Goal: Task Accomplishment & Management: Manage account settings

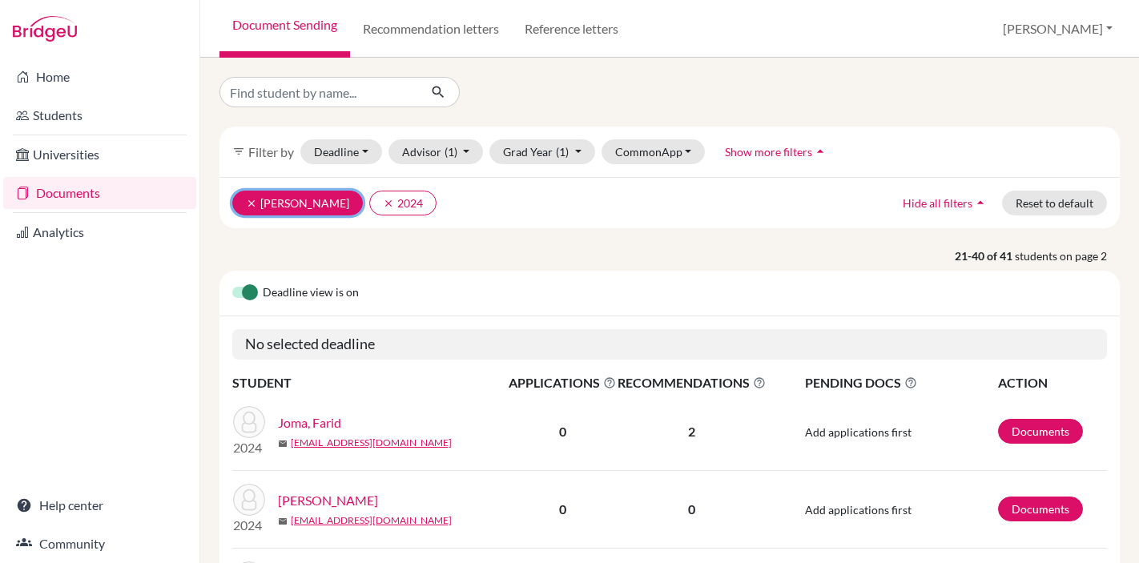
click at [252, 196] on button "clear [PERSON_NAME]" at bounding box center [297, 203] width 131 height 25
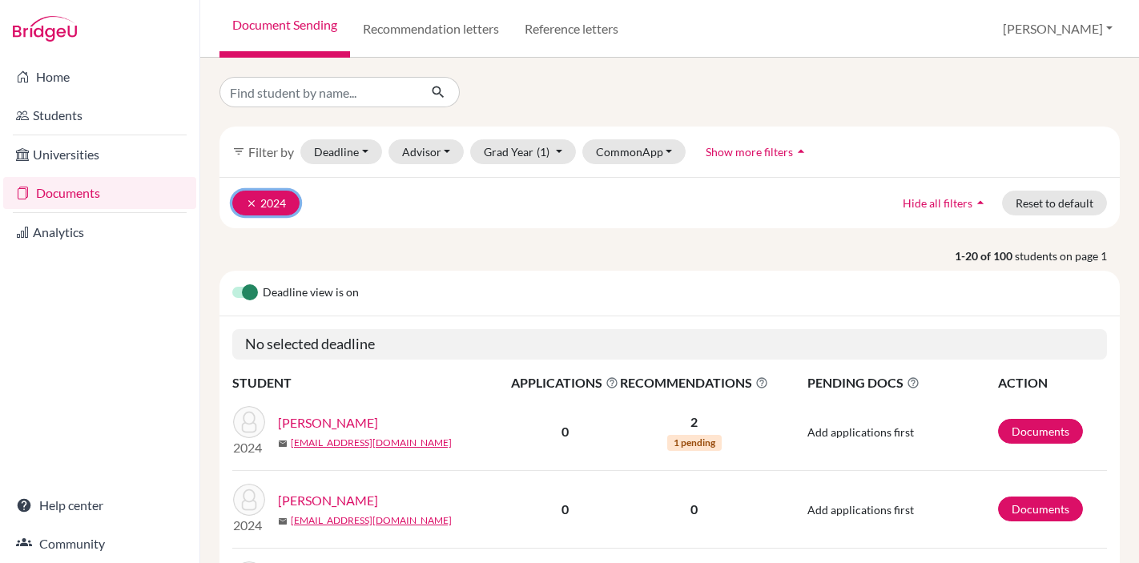
click at [248, 207] on icon "clear" at bounding box center [251, 203] width 11 height 11
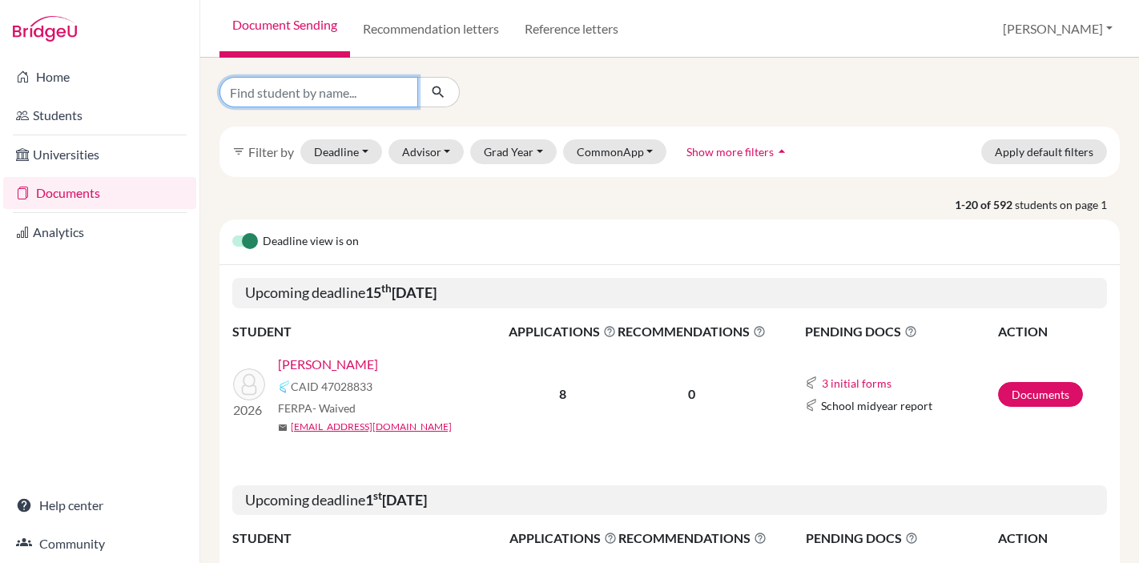
click at [350, 91] on input "Find student by name..." at bounding box center [318, 92] width 199 height 30
type input "[PERSON_NAME]"
click button "submit" at bounding box center [438, 92] width 42 height 30
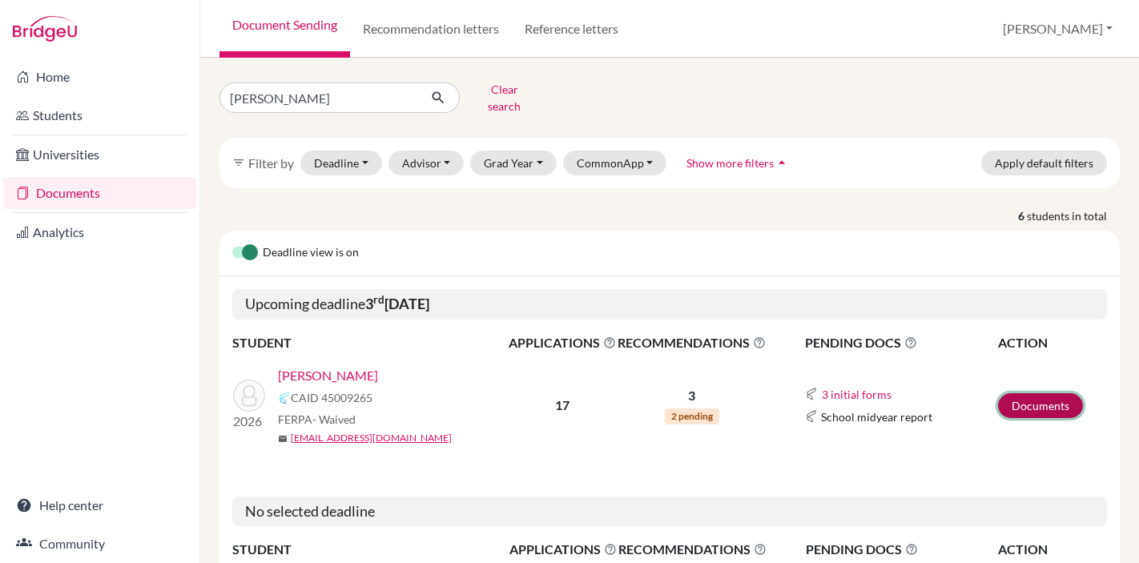
click at [1042, 396] on link "Documents" at bounding box center [1040, 405] width 85 height 25
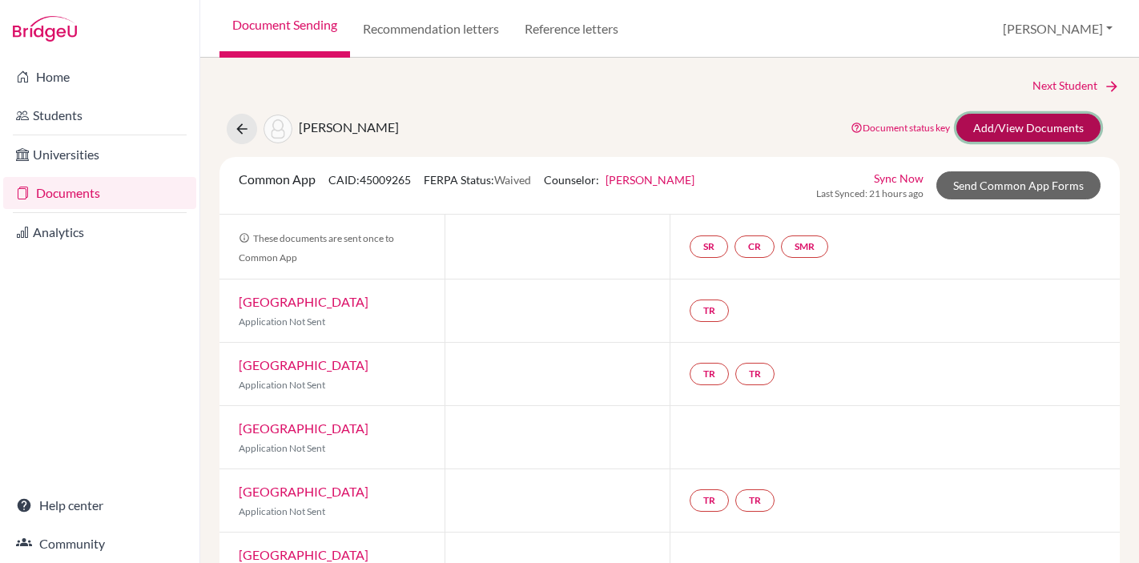
click at [998, 126] on link "Add/View Documents" at bounding box center [1028, 128] width 144 height 28
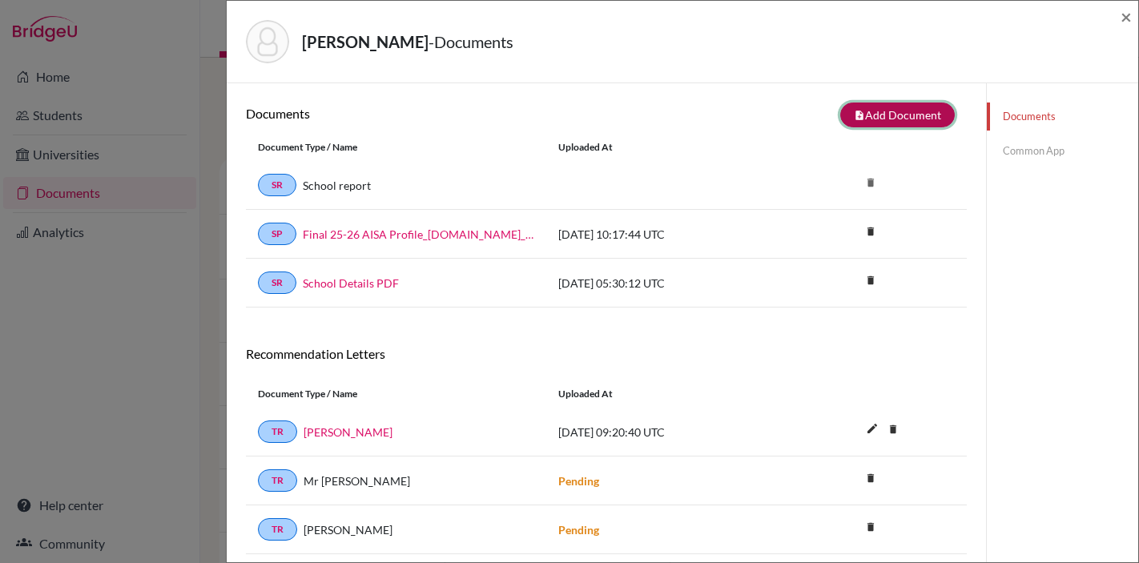
click at [882, 117] on button "note_add Add Document" at bounding box center [897, 114] width 114 height 25
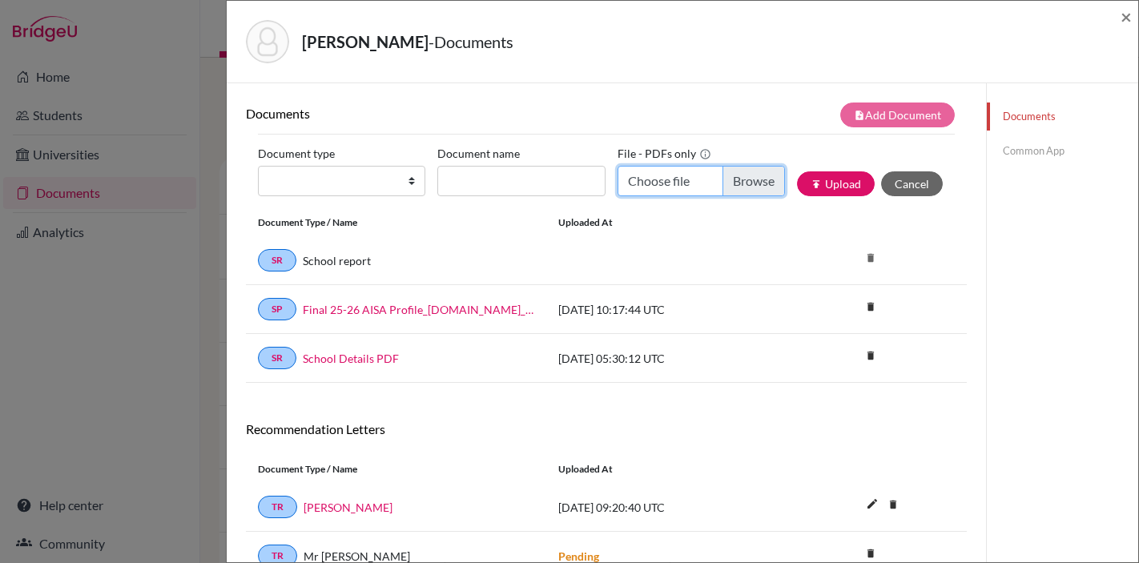
click at [756, 183] on input "Choose file" at bounding box center [700, 181] width 167 height 30
type input "C:\fakepath\AISA_Transcript_official_S1 Al Homouz, Mohammad .pdf"
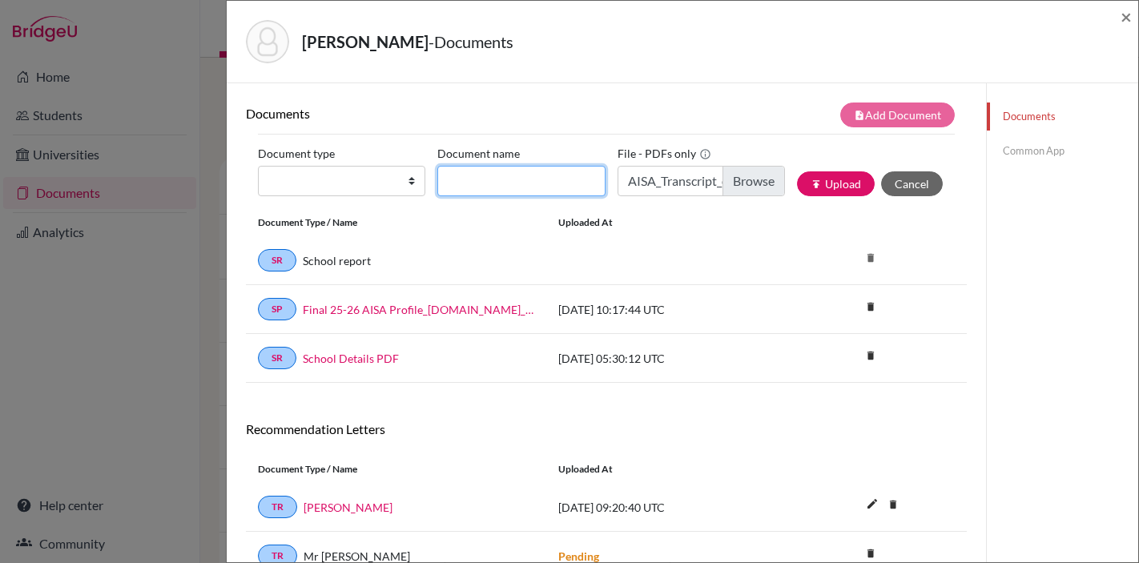
click at [513, 183] on input "Document name" at bounding box center [520, 181] width 167 height 30
type input "Transcript Sept"
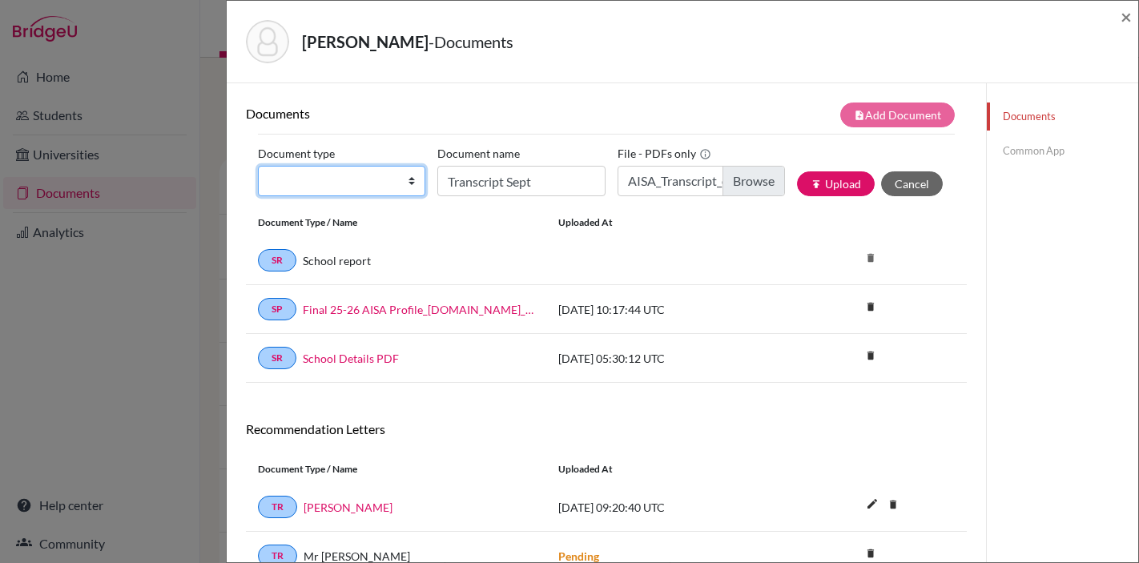
click at [388, 172] on select "Change explanation for Common App reports Counselor recommendation Internationa…" at bounding box center [341, 181] width 167 height 30
select select "2"
click at [258, 166] on select "Change explanation for Common App reports Counselor recommendation Internationa…" at bounding box center [341, 181] width 167 height 30
click at [852, 186] on button "publish Upload" at bounding box center [836, 183] width 78 height 25
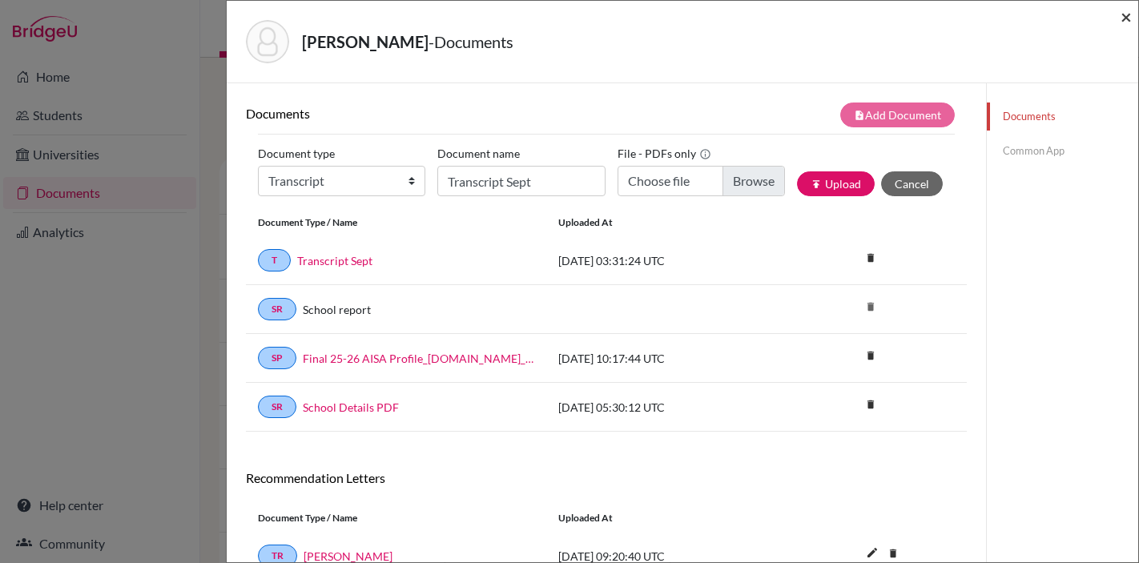
click at [1126, 15] on span "×" at bounding box center [1125, 16] width 11 height 23
